Goal: Information Seeking & Learning: Find specific fact

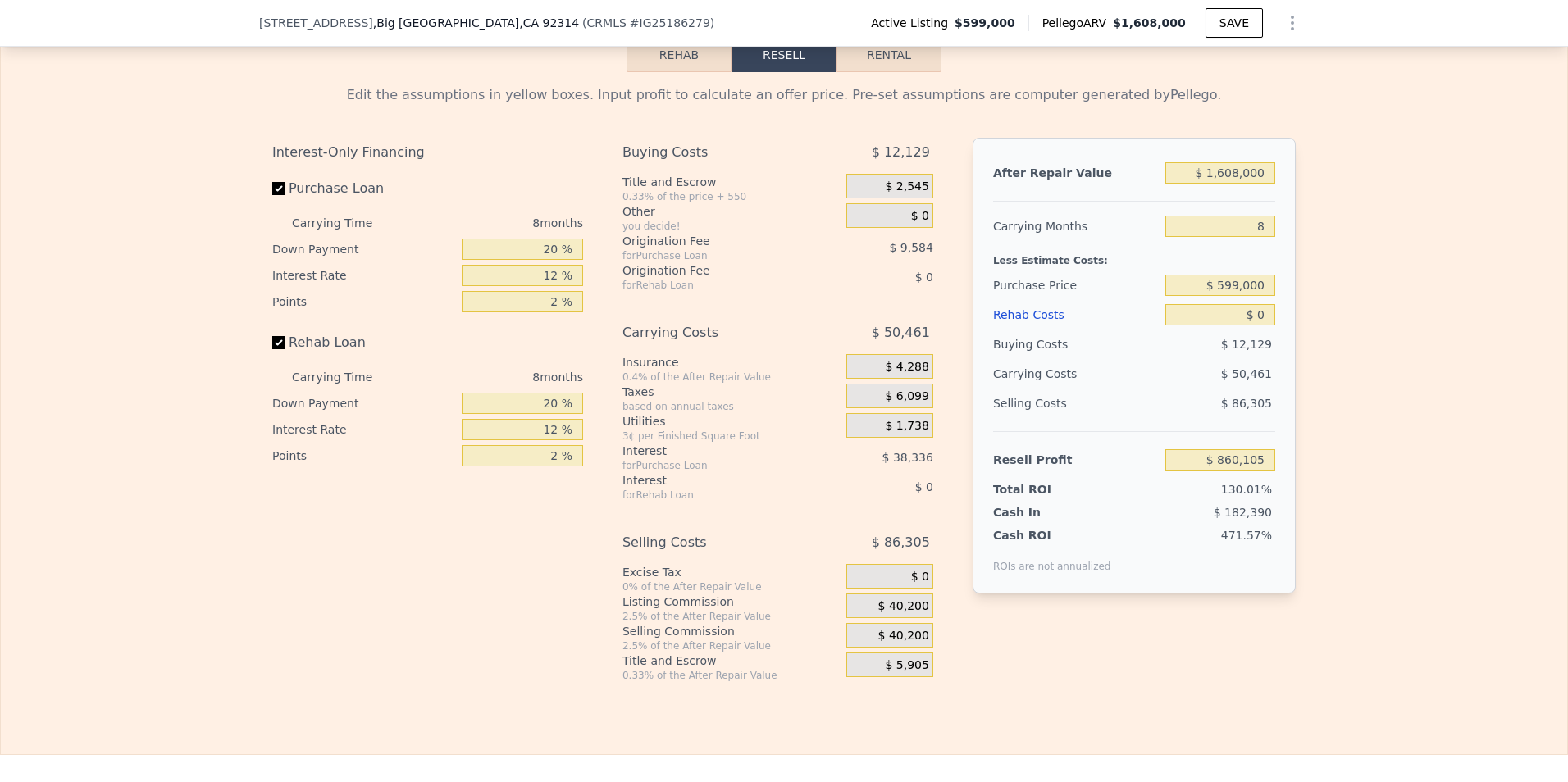
scroll to position [2454, 0]
click at [1263, 324] on input "$ 0" at bounding box center [1220, 313] width 110 height 22
type input "$ 2"
type input "$ 860,103"
type input "$ 20"
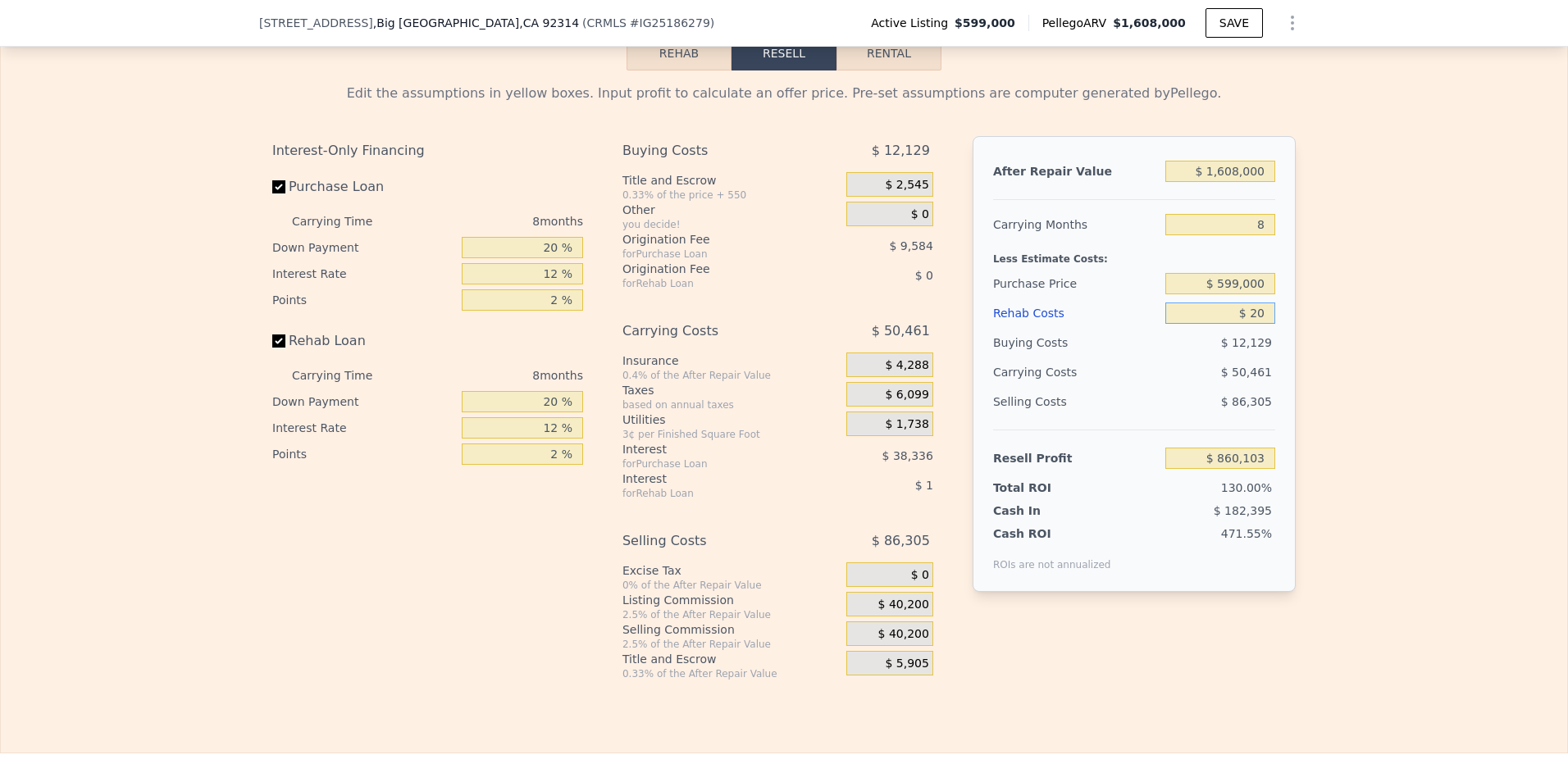
type input "$ 860,085"
type input "$ 200"
type input "$ 859,886"
type input "$ 2,000"
type input "$ 857,945"
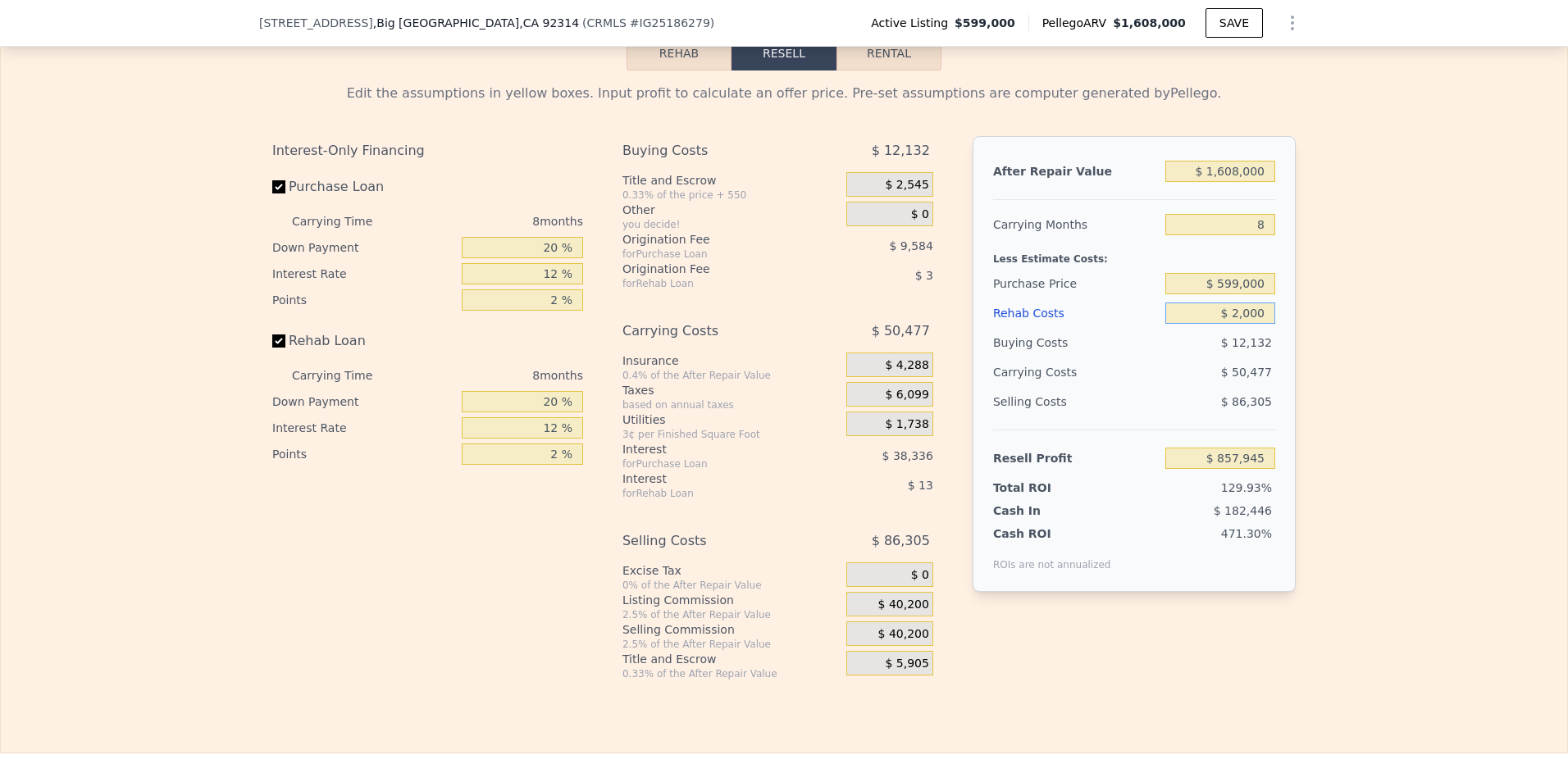
type input "$ 20,000"
type input "$ 838,505"
type input "$ 200,000"
type input "$ 644,105"
type input "$ 200,000"
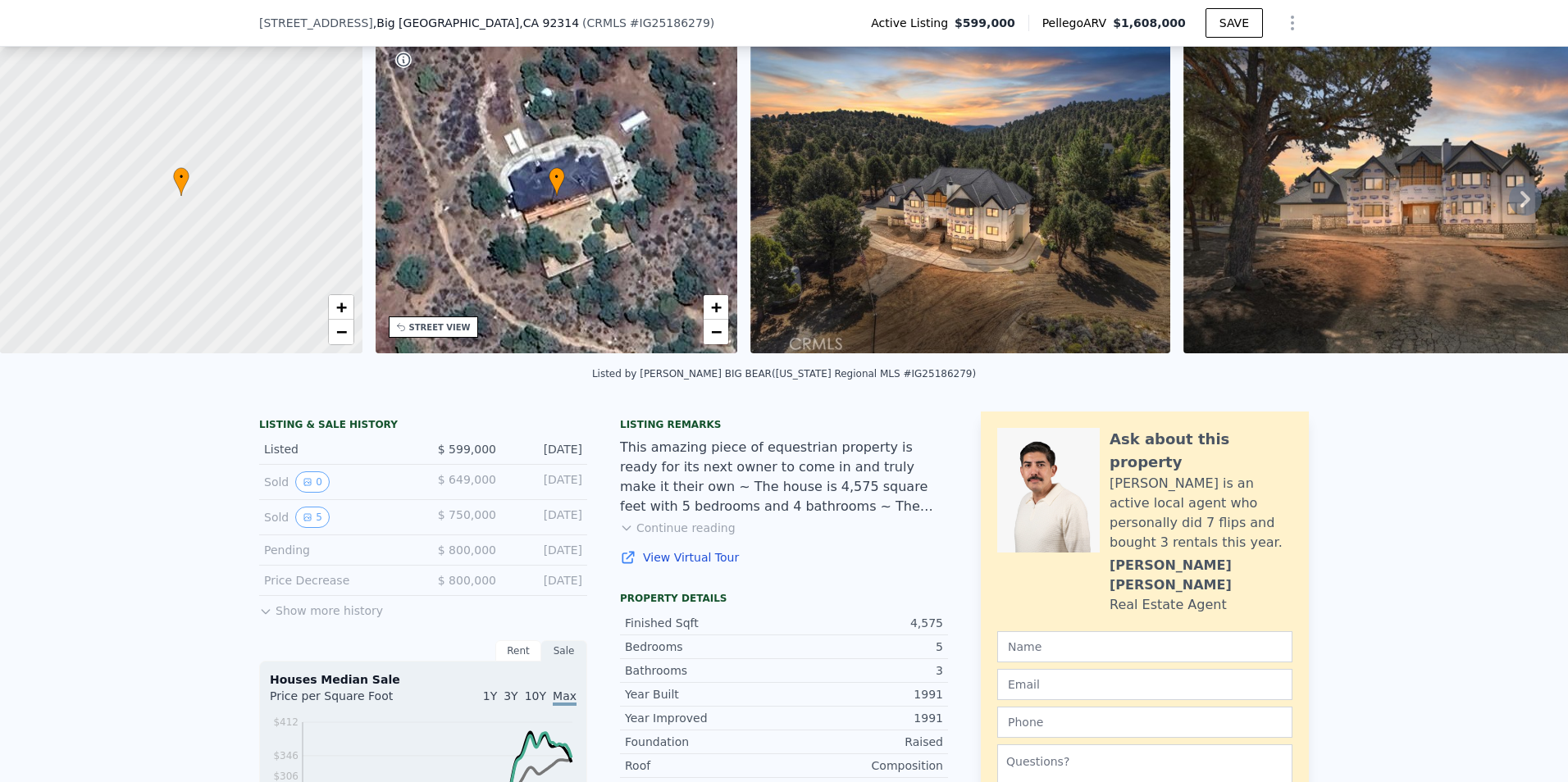
scroll to position [76, 0]
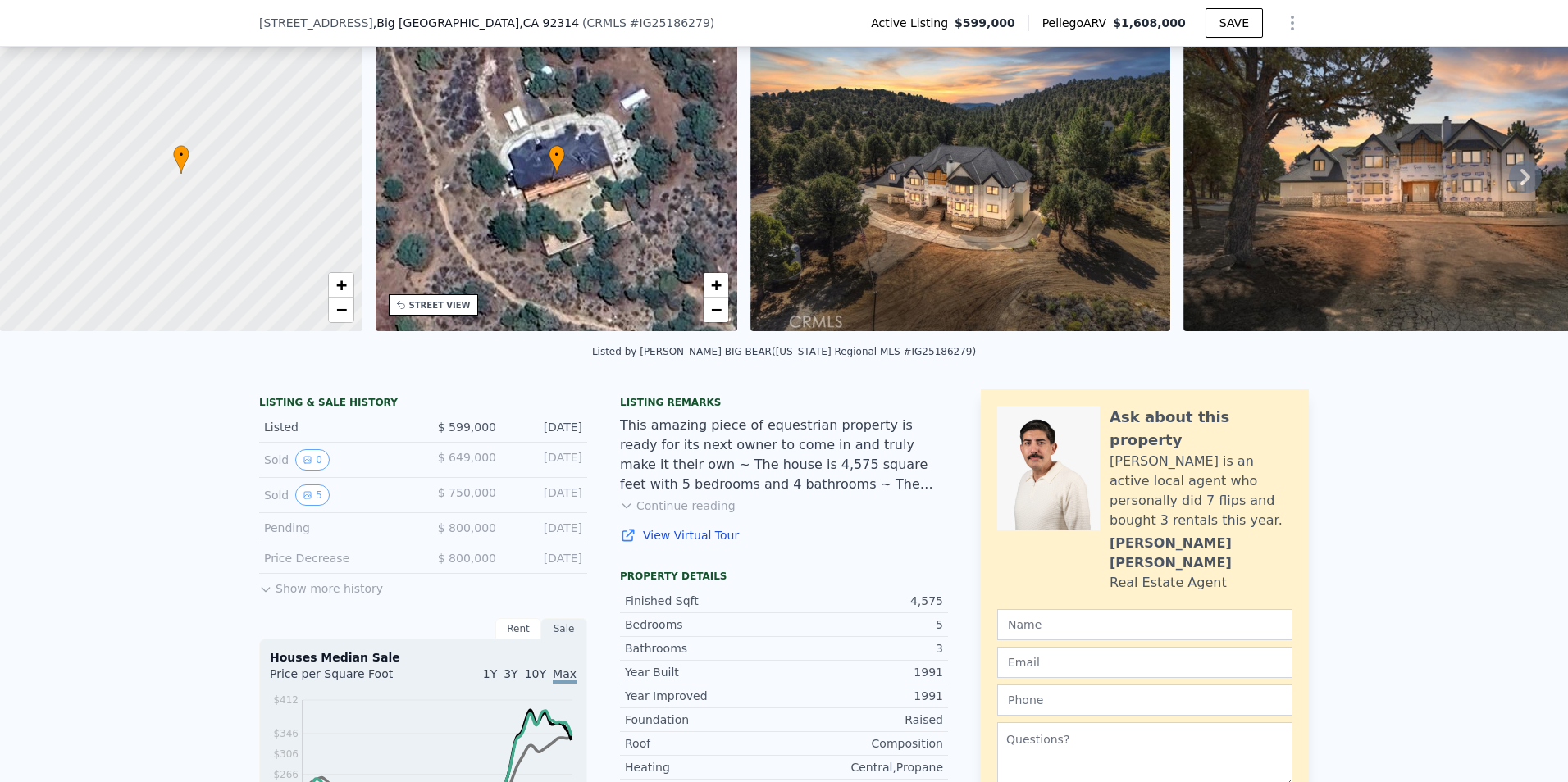
click at [669, 514] on button "Continue reading" at bounding box center [678, 506] width 116 height 16
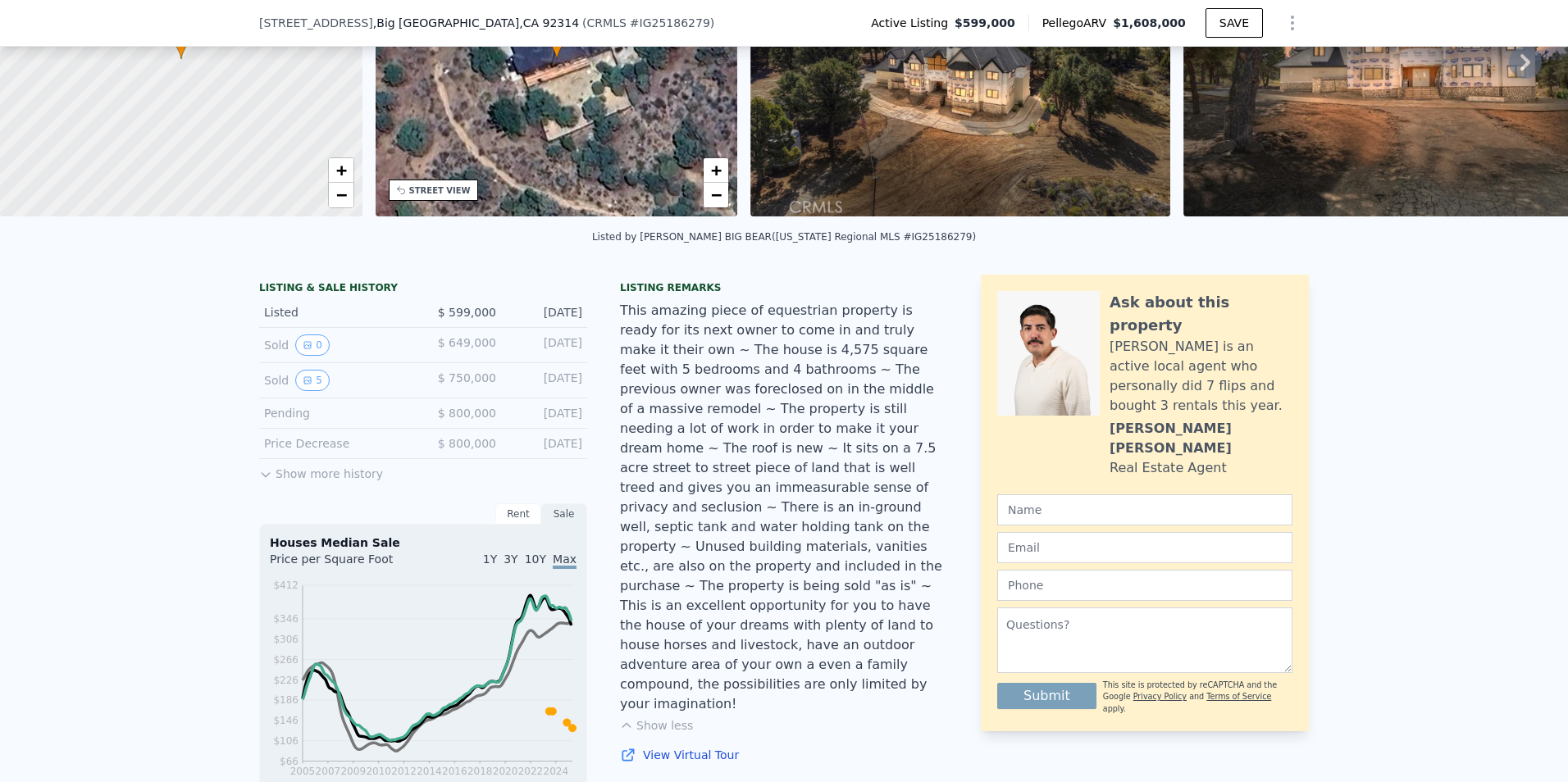
scroll to position [0, 0]
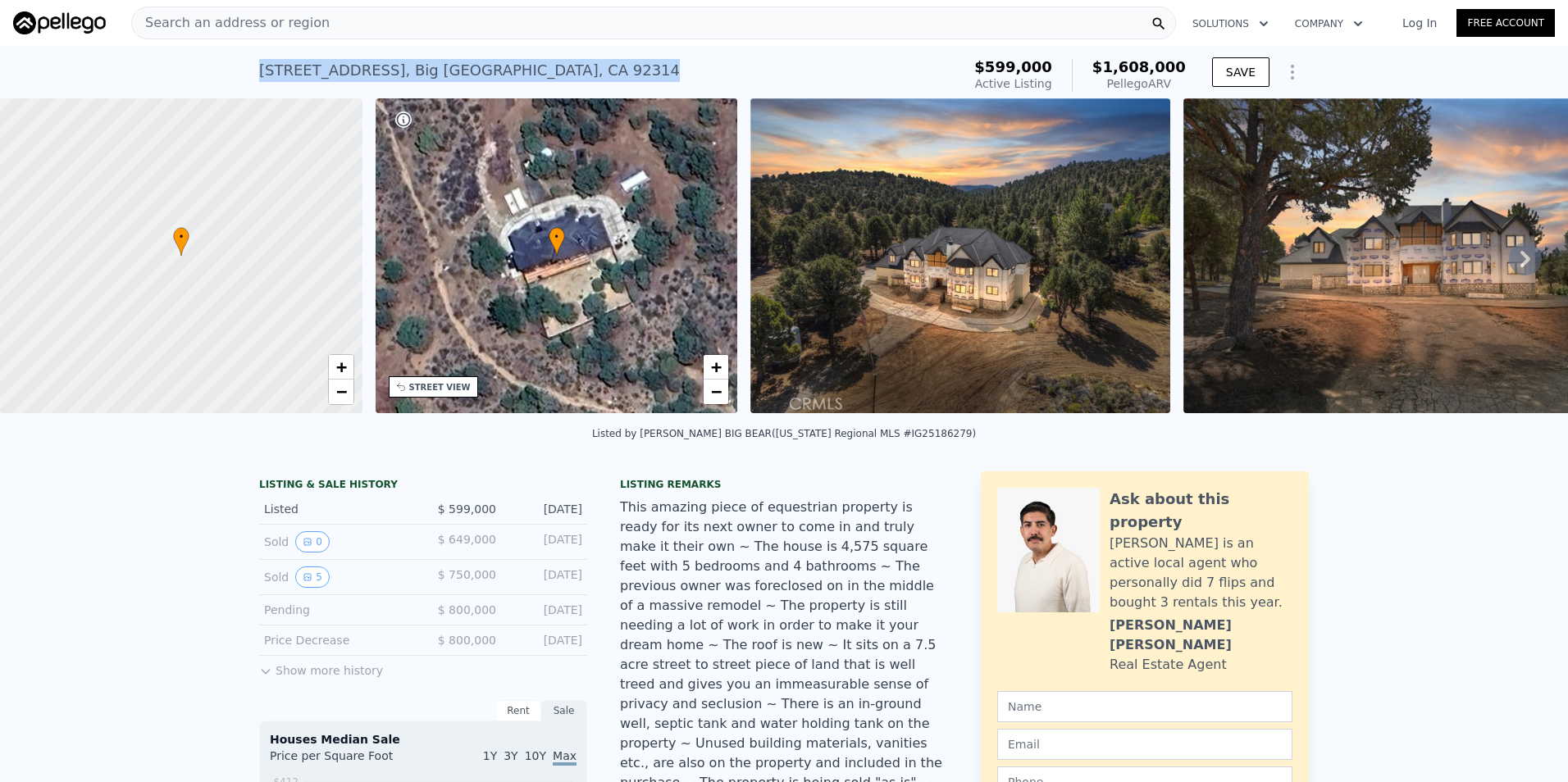
drag, startPoint x: 254, startPoint y: 67, endPoint x: 539, endPoint y: 59, distance: 285.1
click at [539, 59] on div "[STREET_ADDRESS] Active at $599k (~ARV $1.608m )" at bounding box center [607, 75] width 695 height 46
drag, startPoint x: 539, startPoint y: 59, endPoint x: 511, endPoint y: 66, distance: 28.9
copy div "[STREET_ADDRESS]"
click at [1508, 262] on icon at bounding box center [1525, 259] width 32 height 33
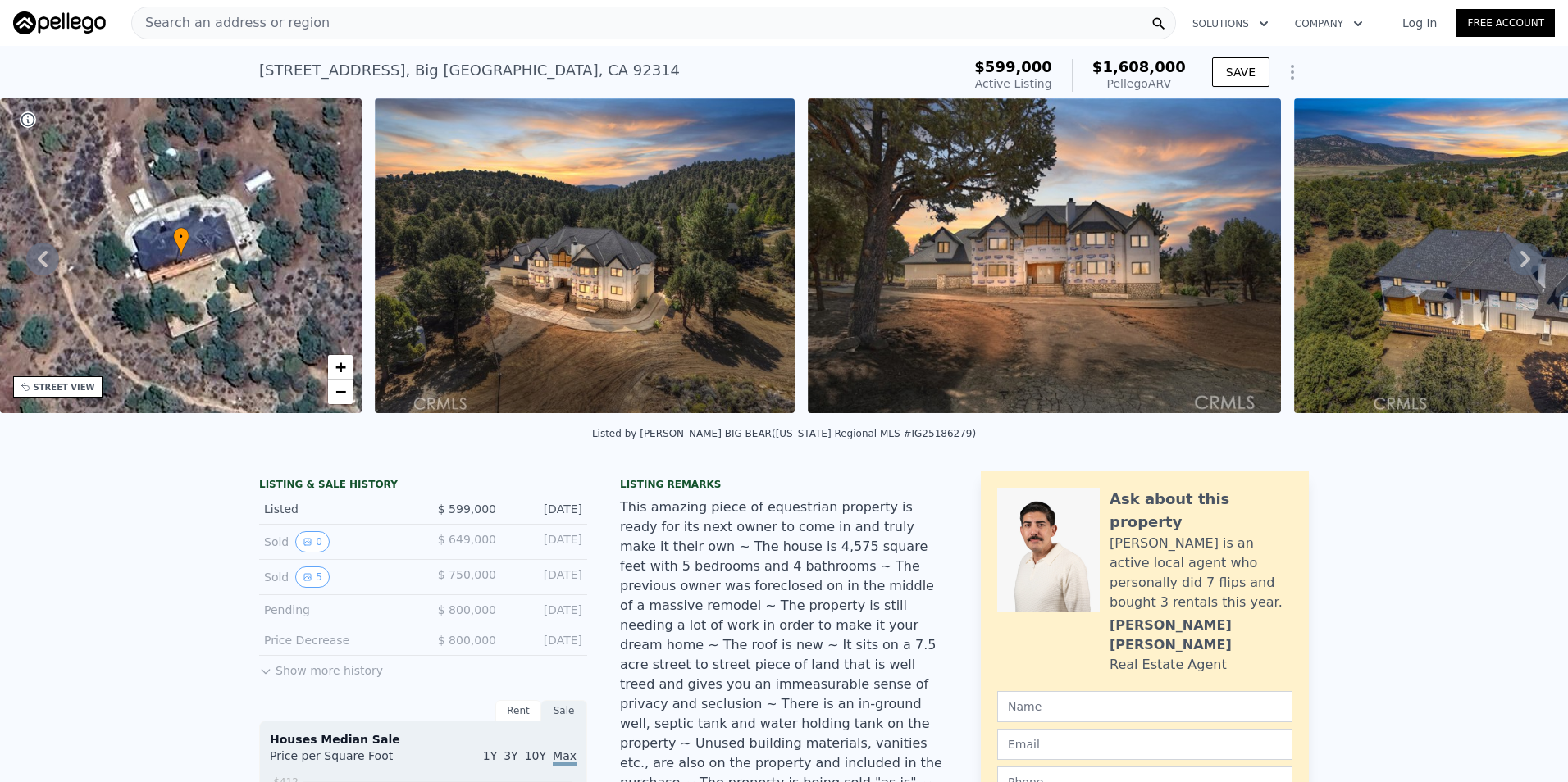
click at [1508, 262] on icon at bounding box center [1525, 259] width 32 height 33
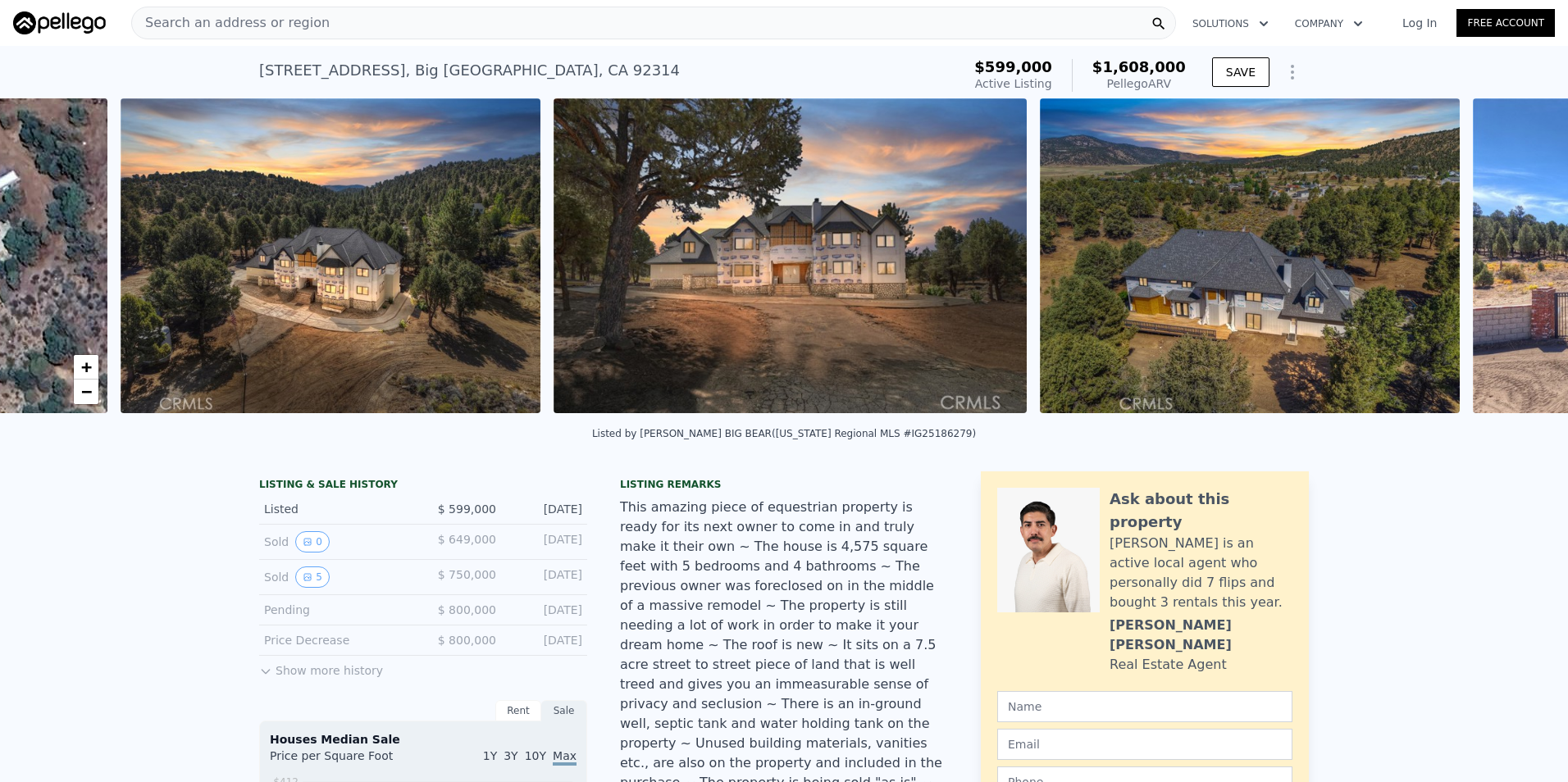
scroll to position [0, 750]
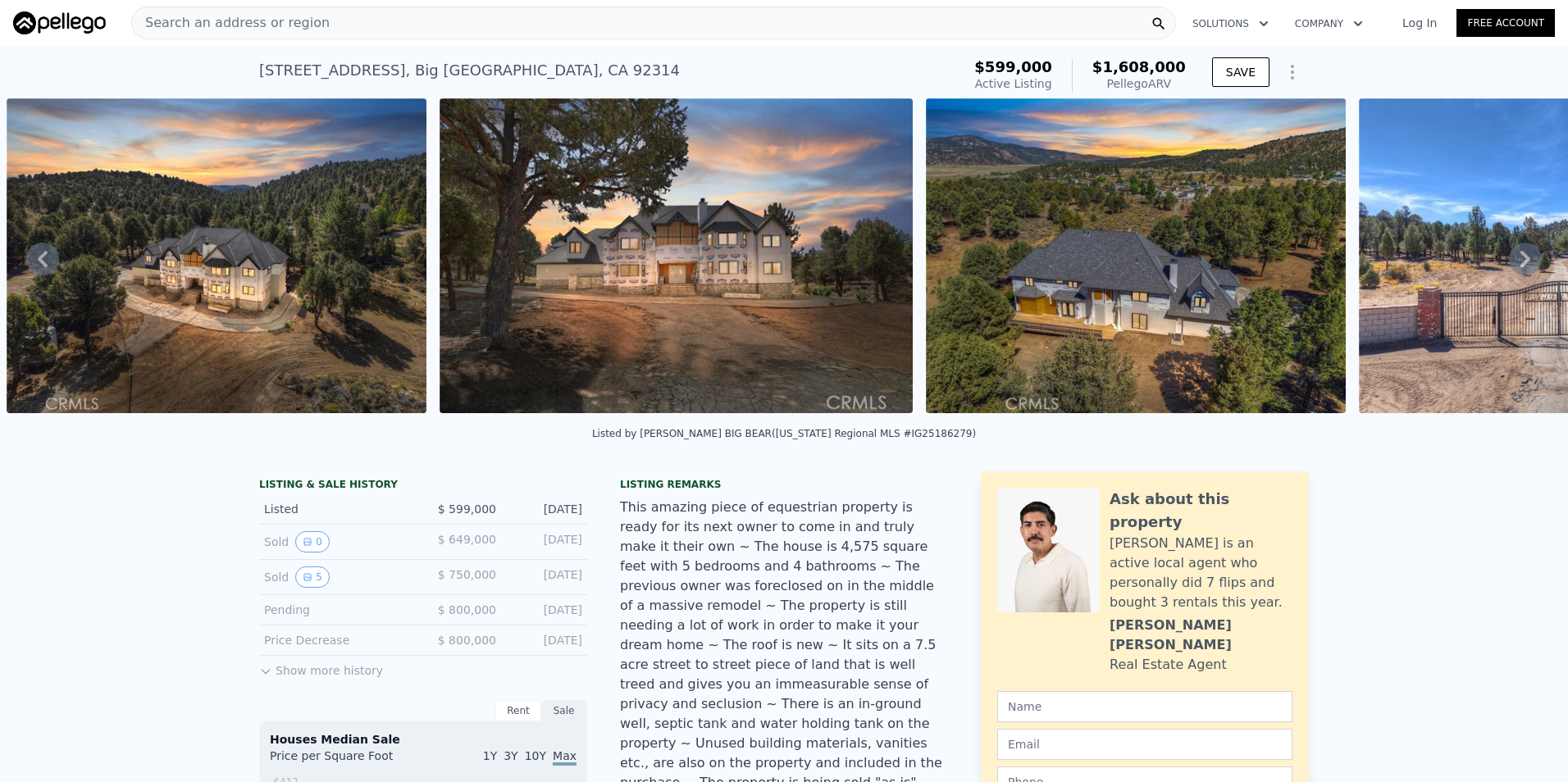
click at [1508, 262] on icon at bounding box center [1525, 259] width 32 height 33
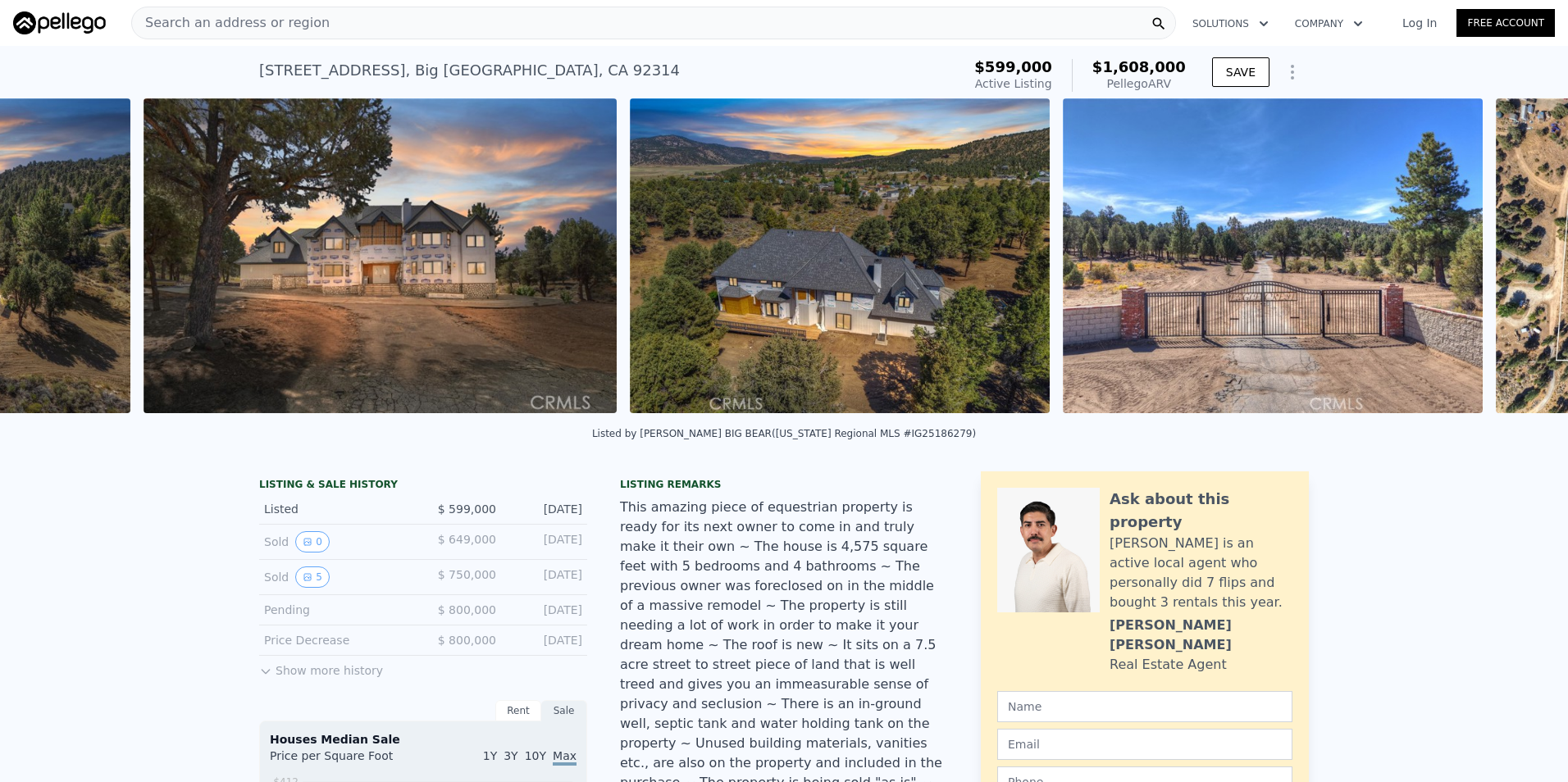
scroll to position [0, 1183]
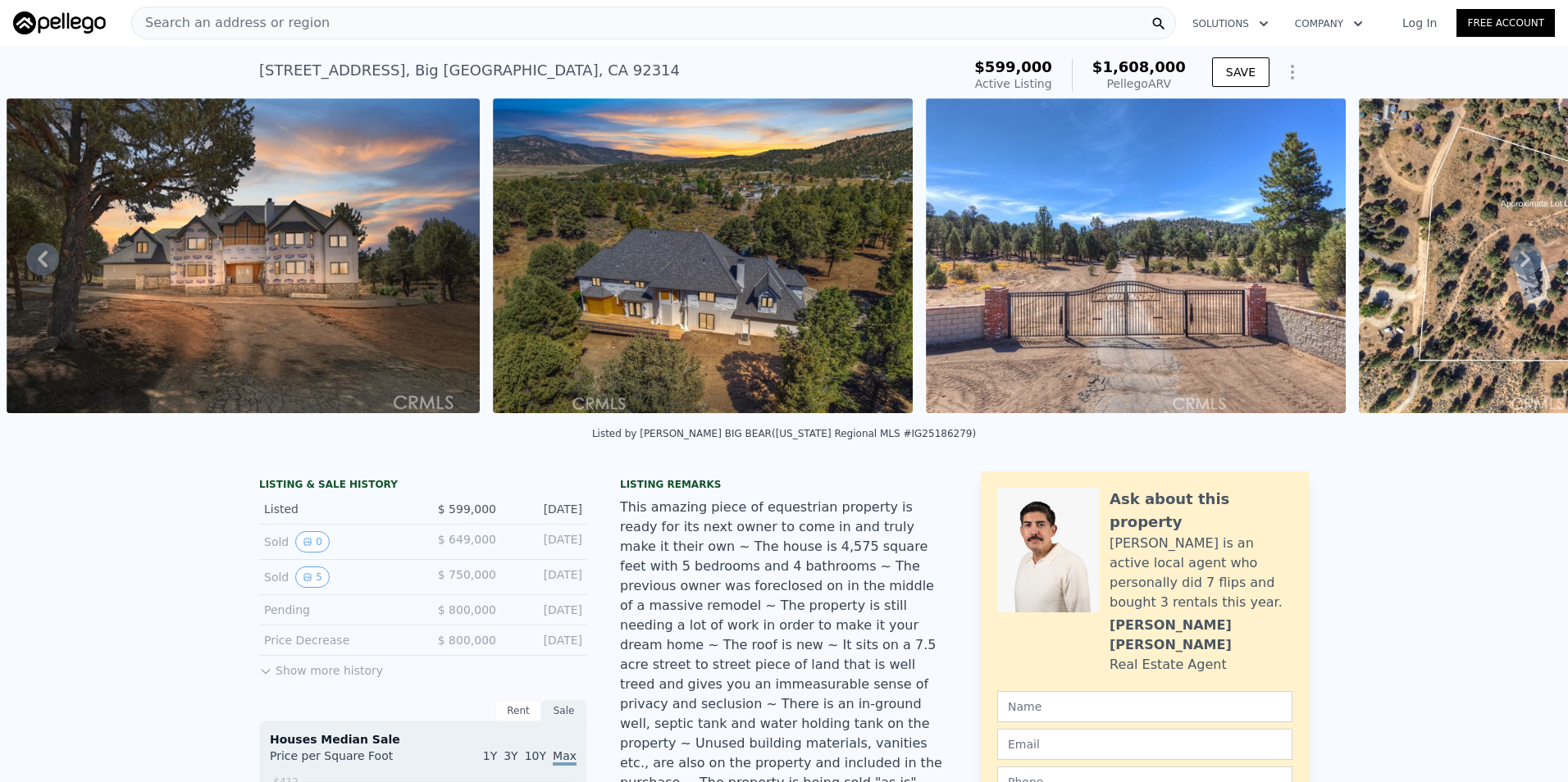
click at [1520, 262] on icon at bounding box center [1525, 259] width 10 height 16
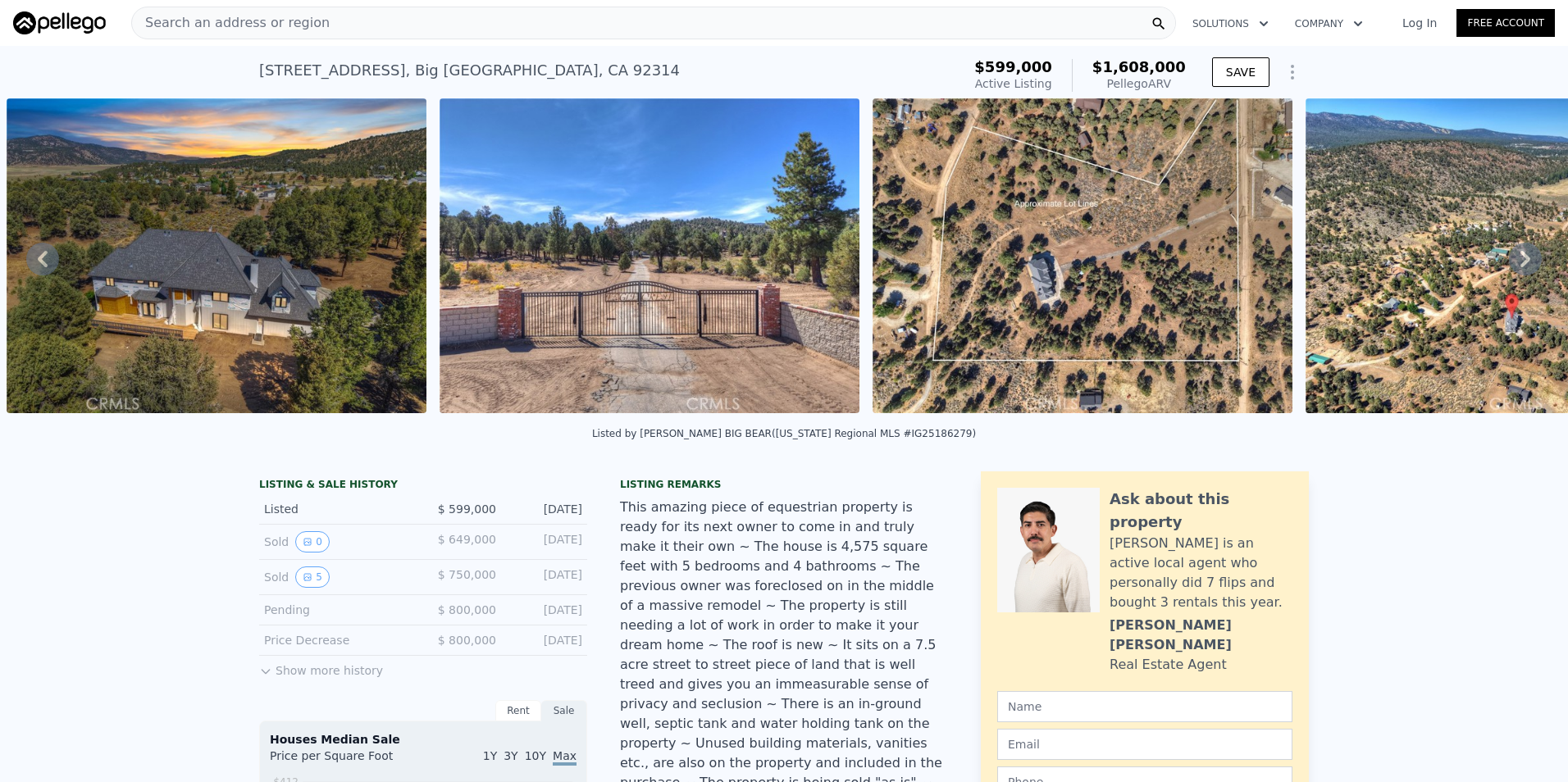
click at [1520, 262] on icon at bounding box center [1525, 259] width 10 height 16
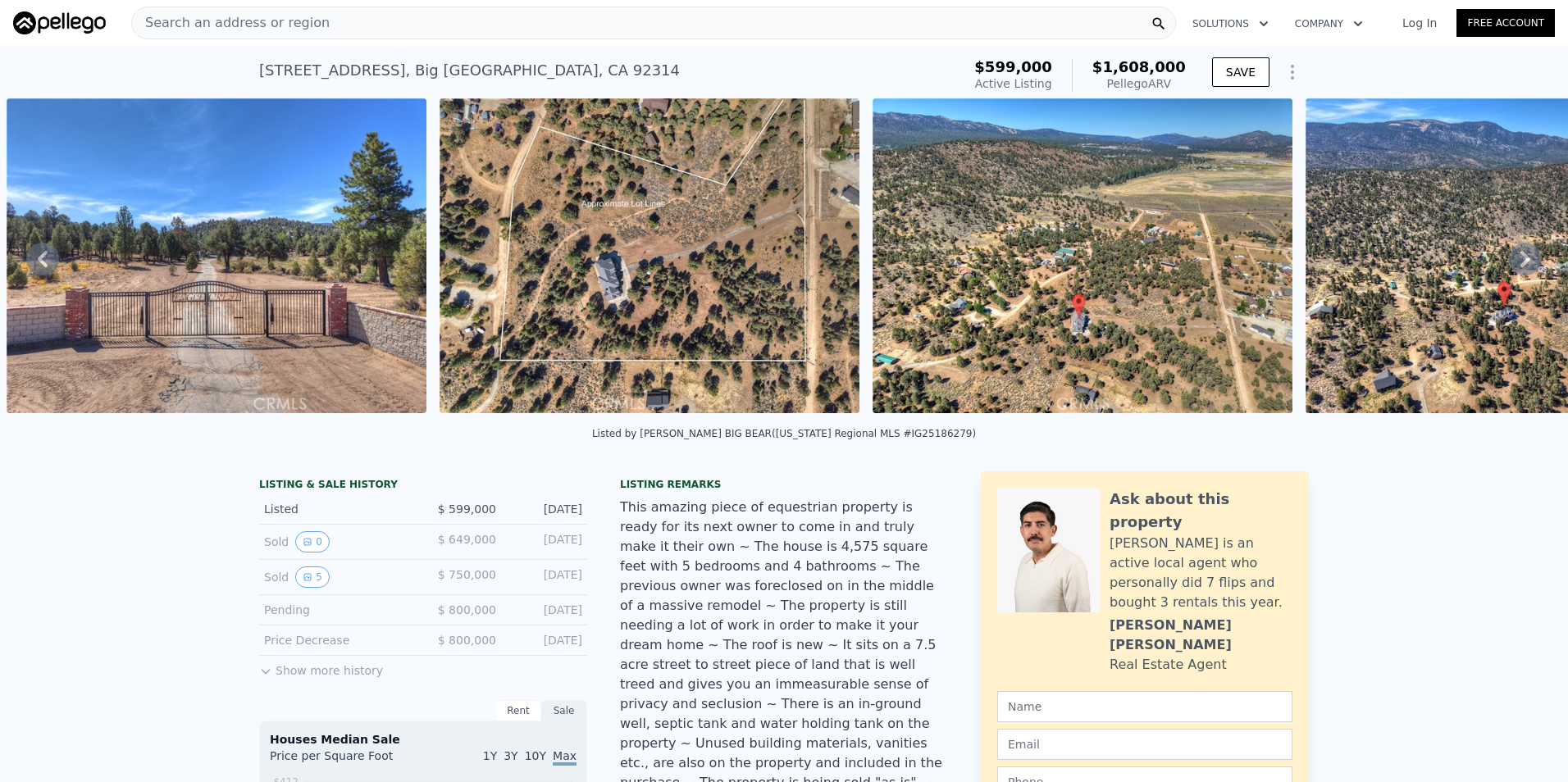
click at [1520, 262] on icon at bounding box center [1525, 259] width 10 height 16
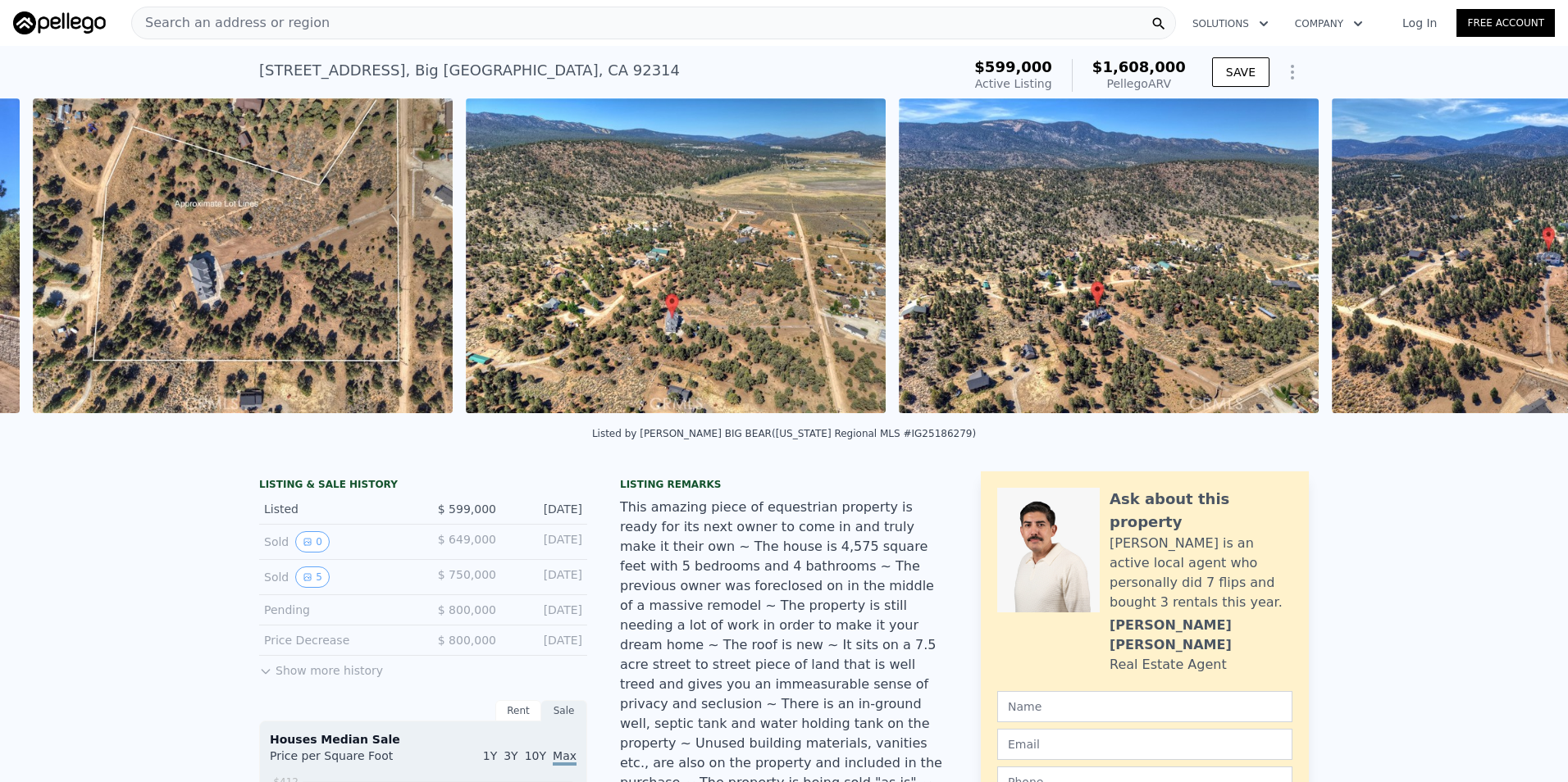
scroll to position [0, 2535]
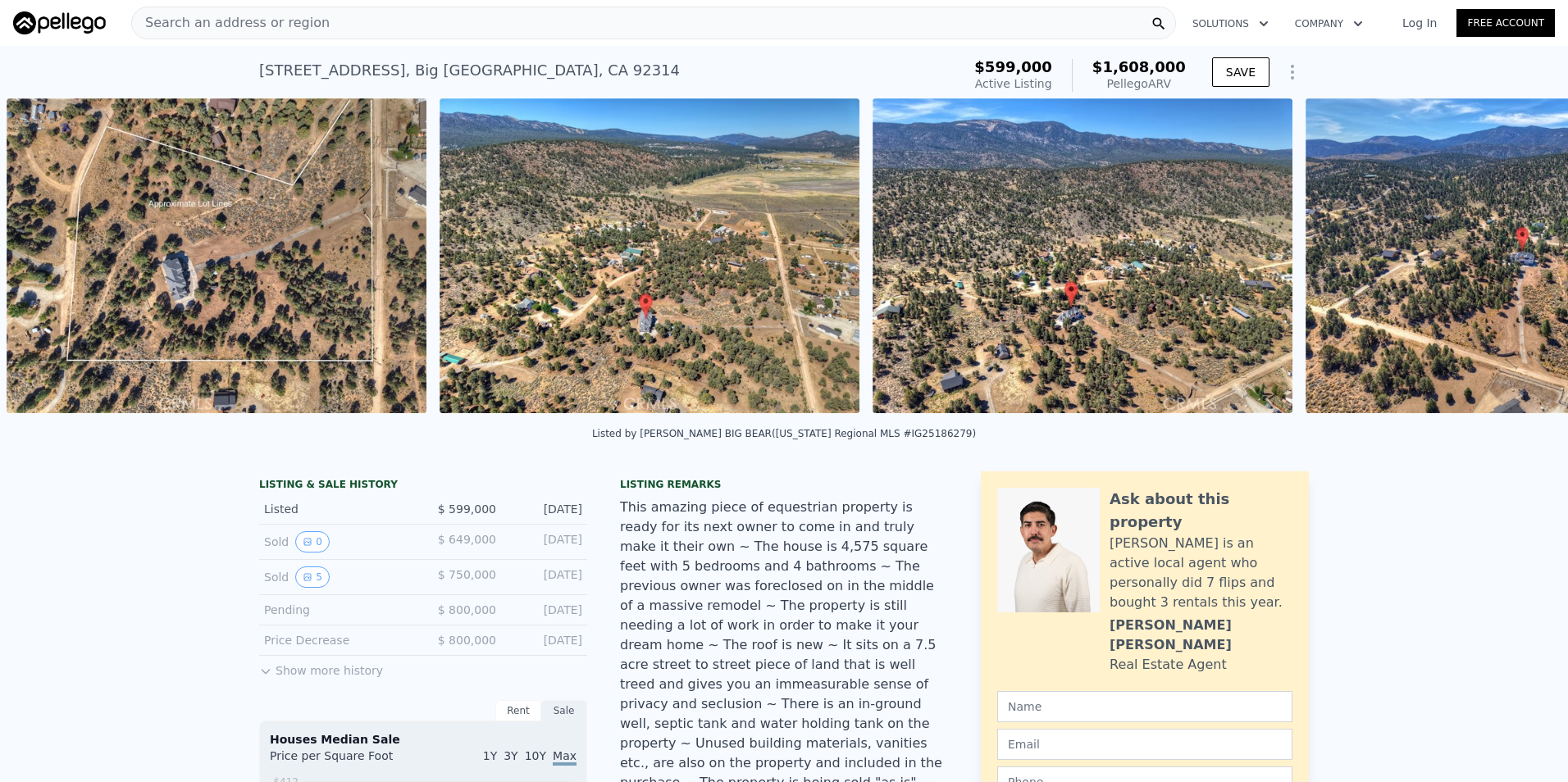
click at [1513, 262] on div "• + − • + − STREET VIEW Loading... SATELLITE VIEW" at bounding box center [784, 258] width 1568 height 321
click at [1520, 264] on icon at bounding box center [1525, 259] width 10 height 16
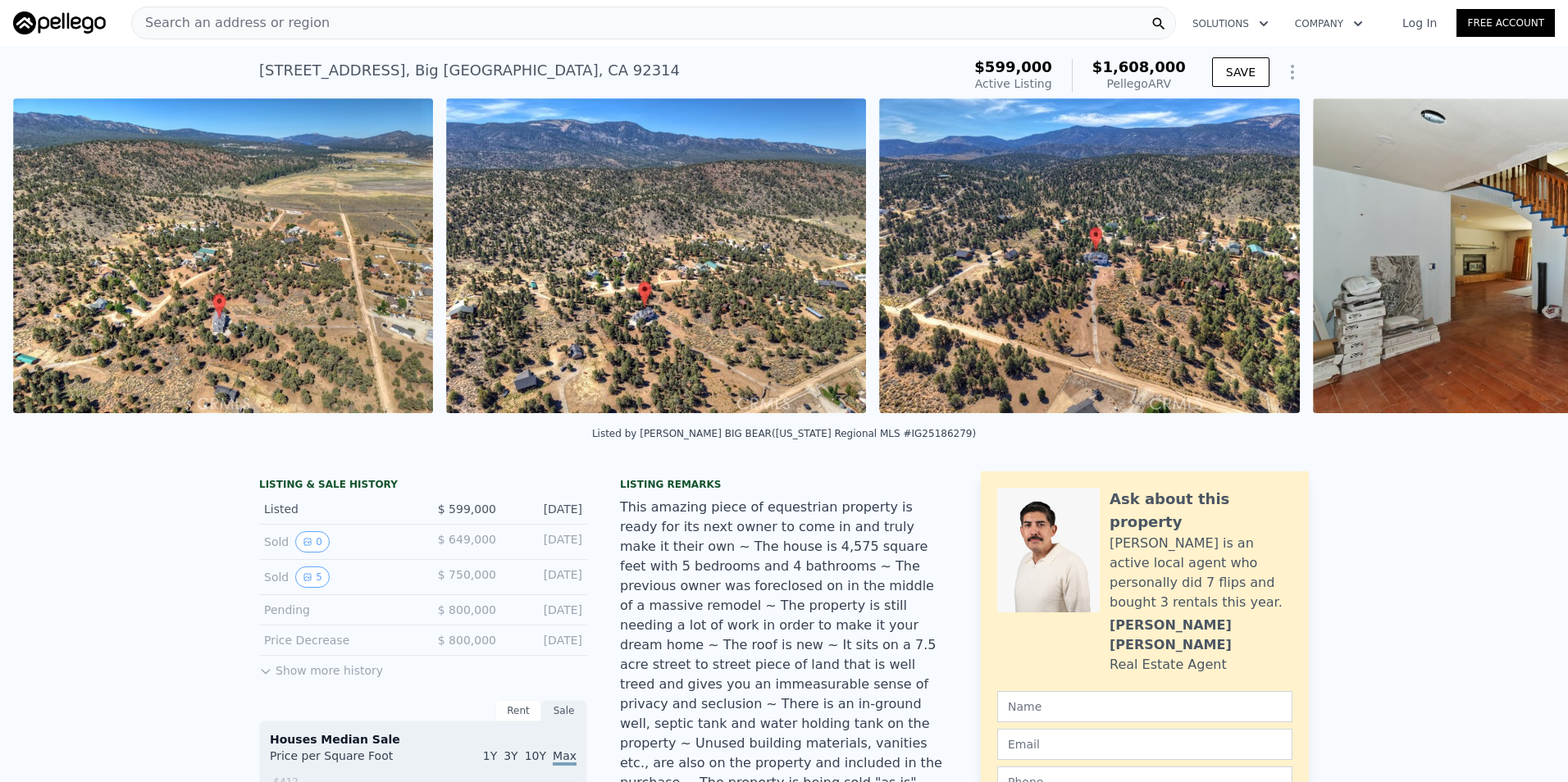
scroll to position [0, 2968]
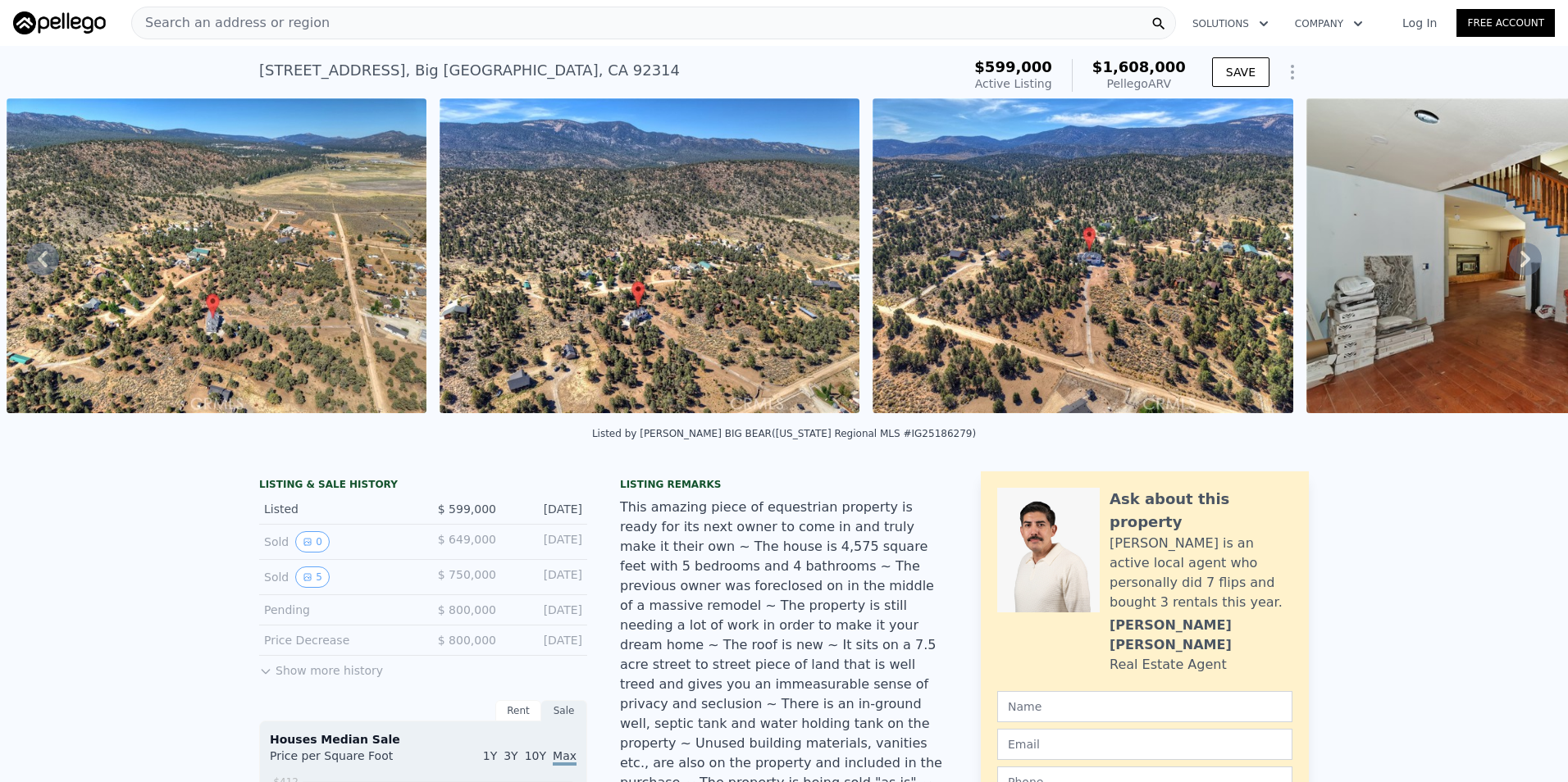
click at [1514, 264] on div "• + − • + − STREET VIEW Loading... SATELLITE VIEW" at bounding box center [784, 258] width 1568 height 321
click at [1520, 264] on icon at bounding box center [1525, 259] width 10 height 16
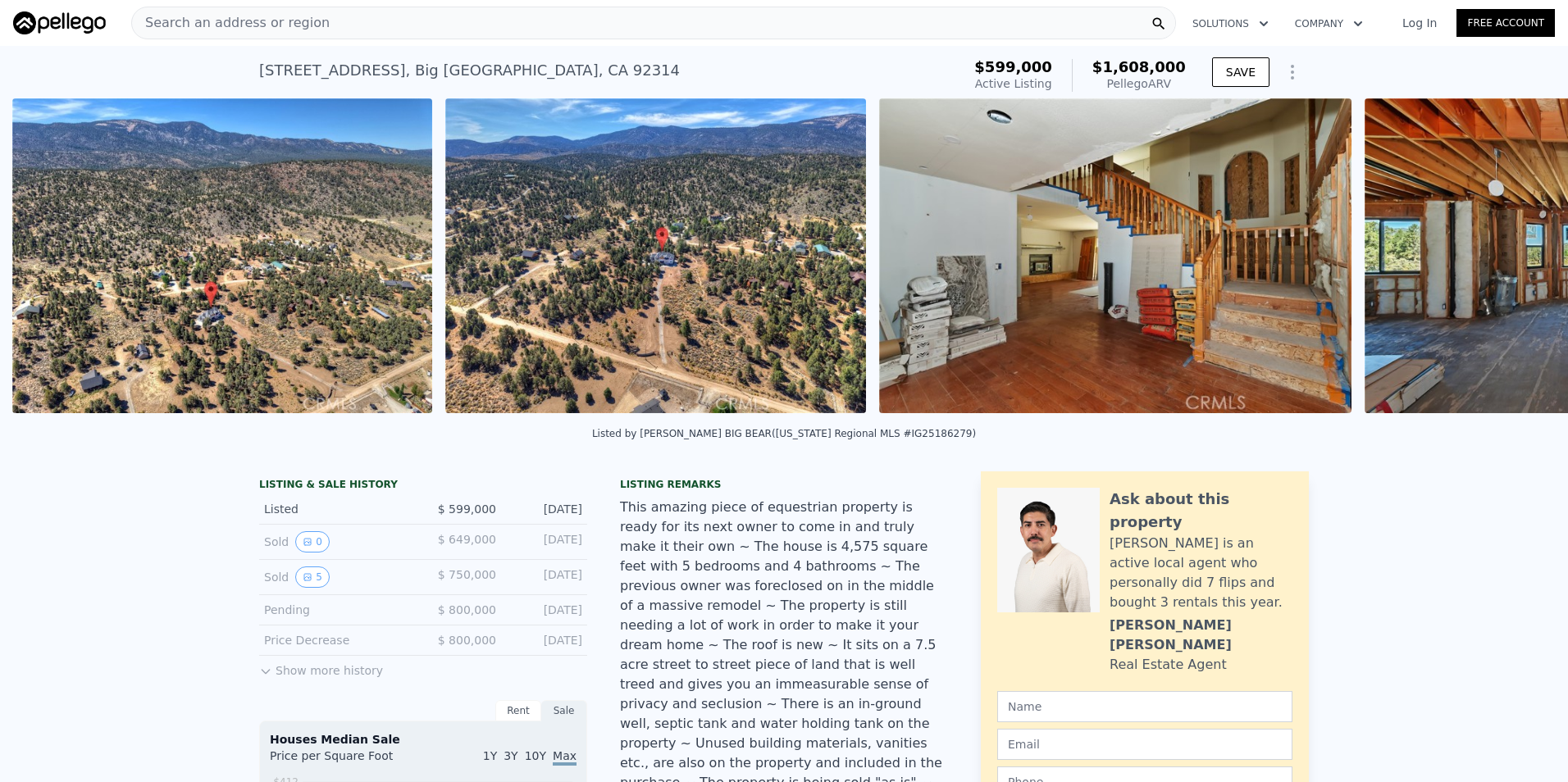
scroll to position [0, 3401]
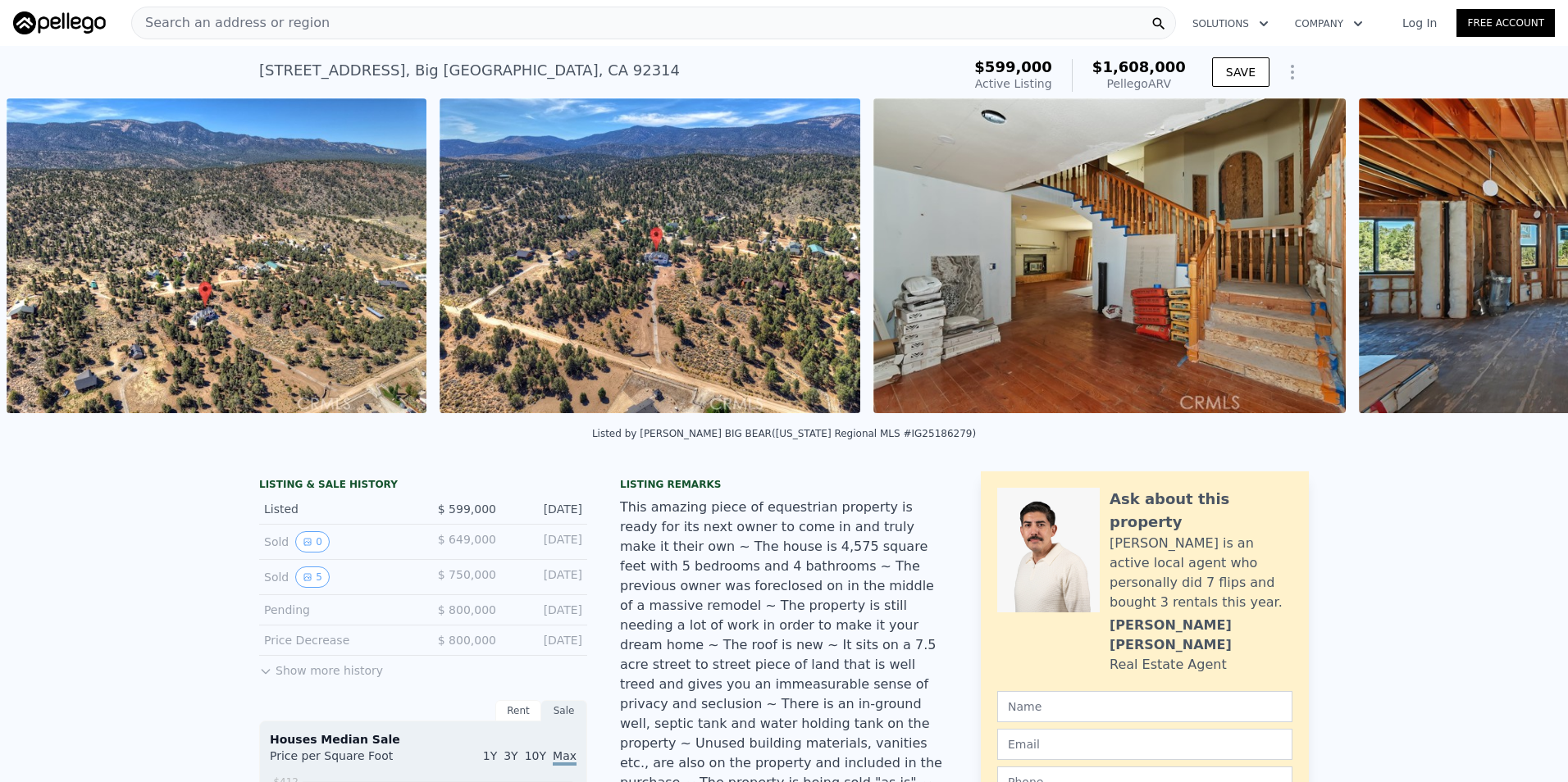
click at [1514, 264] on img at bounding box center [1594, 256] width 472 height 315
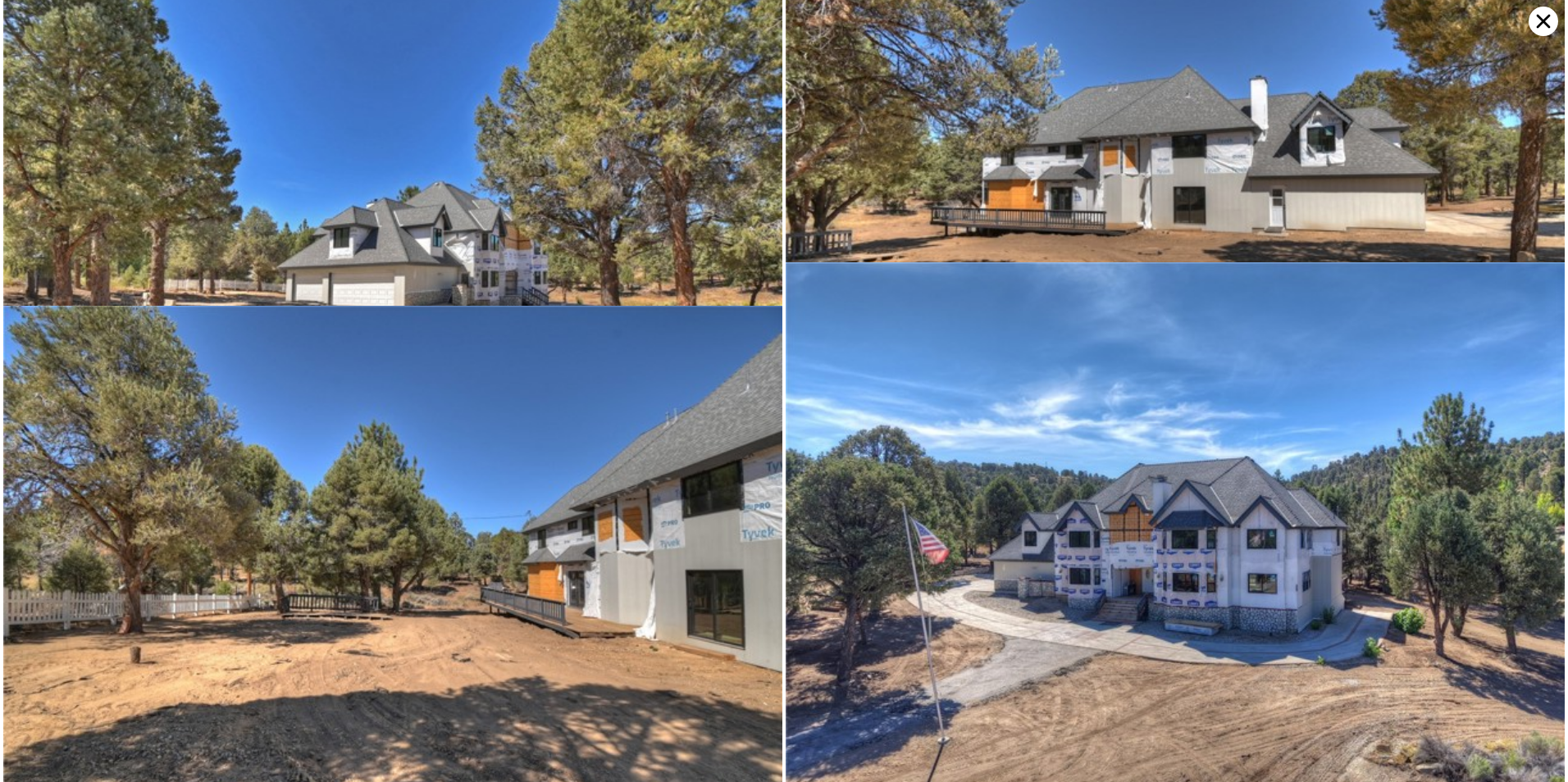
scroll to position [8410, 0]
